Goal: Information Seeking & Learning: Learn about a topic

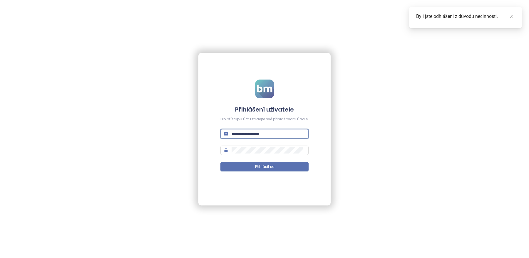
click at [263, 133] on input "text" at bounding box center [268, 134] width 73 height 6
type input "**********"
click at [258, 166] on span "Přihlásit se" at bounding box center [264, 167] width 19 height 6
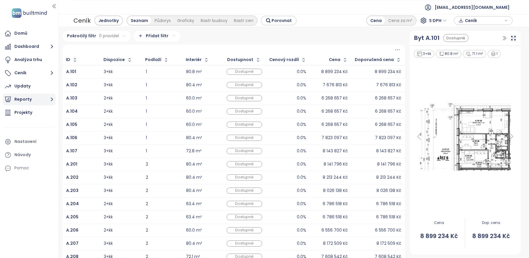
click at [42, 95] on button "Reporty" at bounding box center [29, 100] width 53 height 12
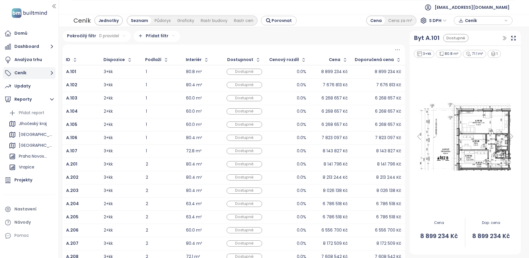
click at [41, 77] on button "Ceník" at bounding box center [29, 73] width 53 height 12
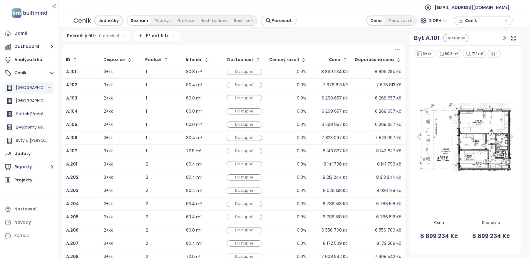
click at [31, 88] on div "[GEOGRAPHIC_DATA]" at bounding box center [31, 87] width 31 height 7
click at [34, 137] on div "Byty u [PERSON_NAME] [GEOGRAPHIC_DATA]" at bounding box center [31, 140] width 31 height 7
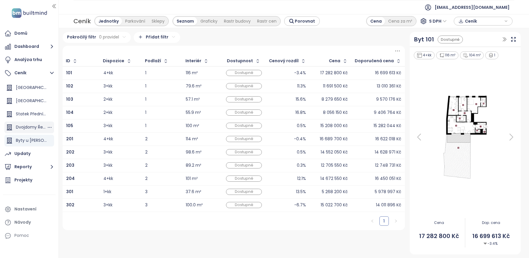
click at [37, 127] on div "Dvojdomy Řeporyje" at bounding box center [31, 127] width 31 height 7
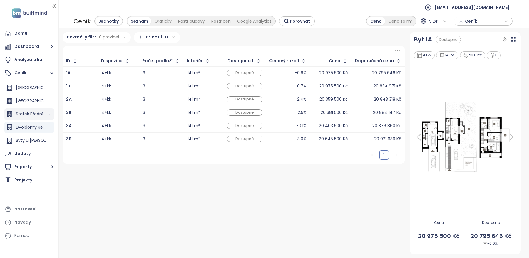
click at [35, 113] on div "Statek Přední Kopanina" at bounding box center [31, 114] width 31 height 7
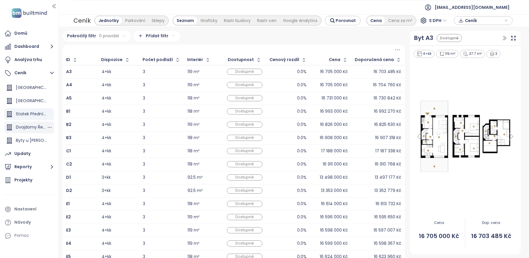
click at [25, 127] on div "Dvojdomy Řeporyje" at bounding box center [31, 127] width 31 height 7
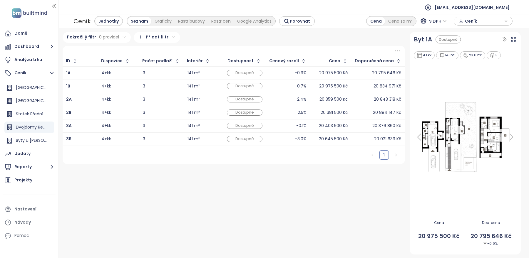
click at [239, 215] on div "Pokročilý filtr 0 pravidel Přidat filtr ID Dispozice Počet podlaží Interiér Dos…" at bounding box center [233, 143] width 347 height 223
